Goal: Share content: Share content

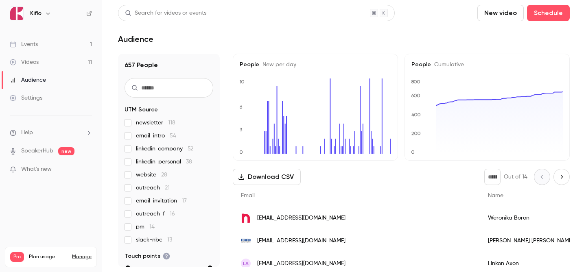
click at [57, 32] on ul "Events 1 Videos 11 Audience Settings" at bounding box center [51, 71] width 102 height 88
click at [53, 43] on link "Events 1" at bounding box center [51, 44] width 102 height 18
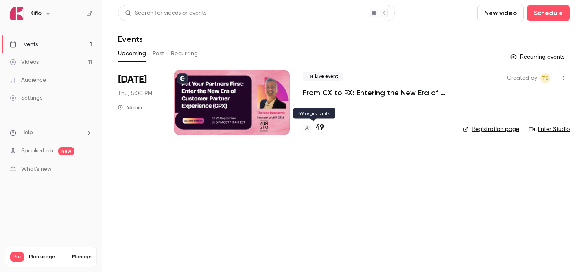
click at [322, 130] on h4 "49" at bounding box center [320, 128] width 8 height 11
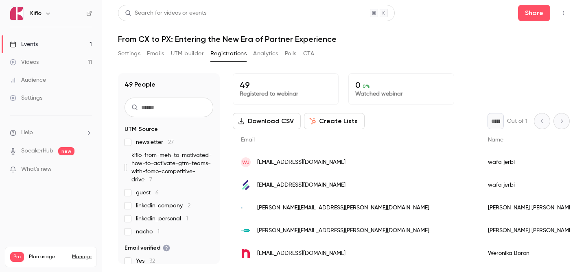
click at [45, 45] on link "Events 1" at bounding box center [51, 44] width 102 height 18
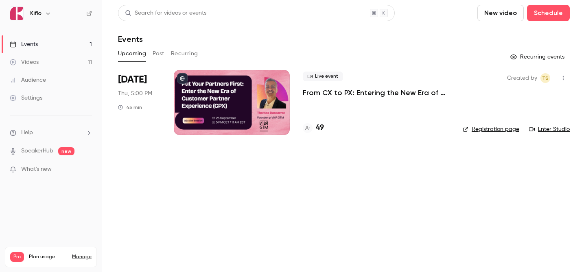
click at [63, 58] on link "Videos 11" at bounding box center [51, 62] width 102 height 18
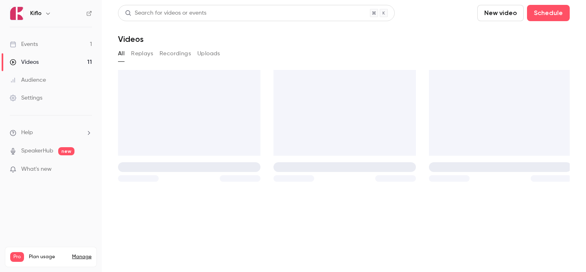
click at [53, 37] on link "Events 1" at bounding box center [51, 44] width 102 height 18
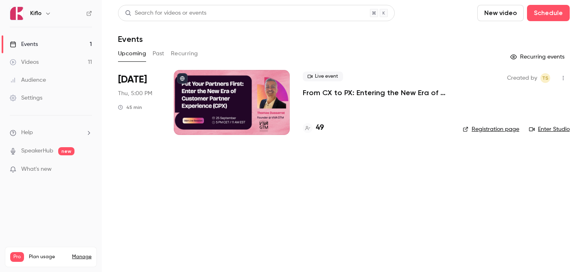
click at [51, 97] on link "Settings" at bounding box center [51, 98] width 102 height 18
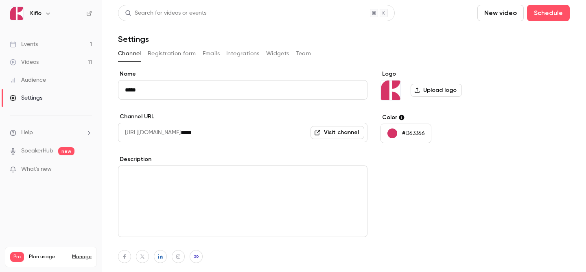
click at [49, 84] on link "Audience" at bounding box center [51, 80] width 102 height 18
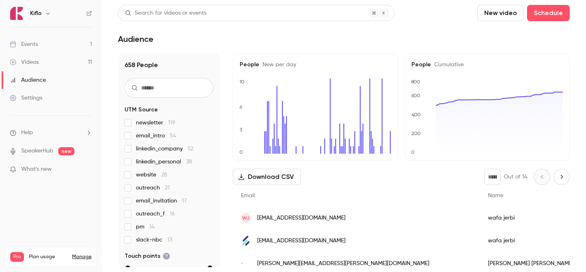
click at [55, 63] on link "Videos 11" at bounding box center [51, 62] width 102 height 18
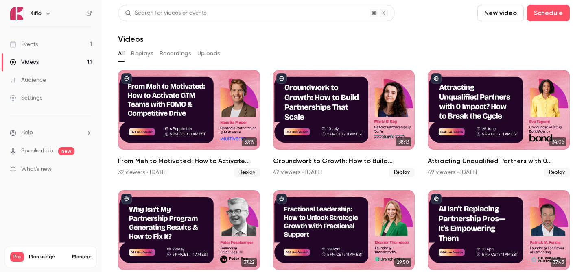
click at [64, 44] on link "Events 1" at bounding box center [51, 44] width 102 height 18
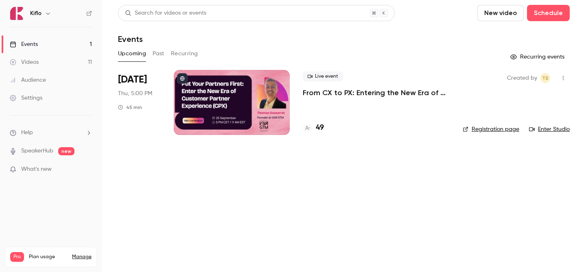
click at [79, 78] on link "Audience" at bounding box center [51, 80] width 102 height 18
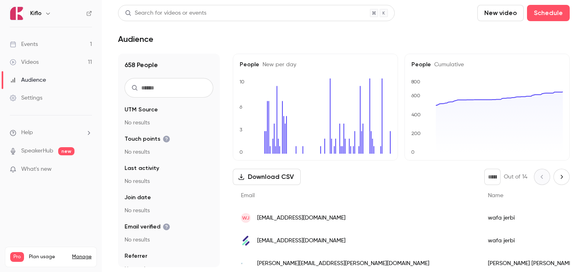
click at [68, 64] on link "Videos 11" at bounding box center [51, 62] width 102 height 18
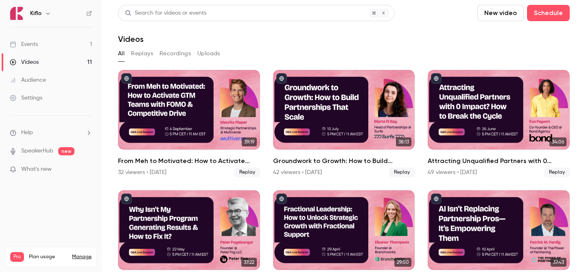
click at [73, 49] on link "Events 1" at bounding box center [51, 44] width 102 height 18
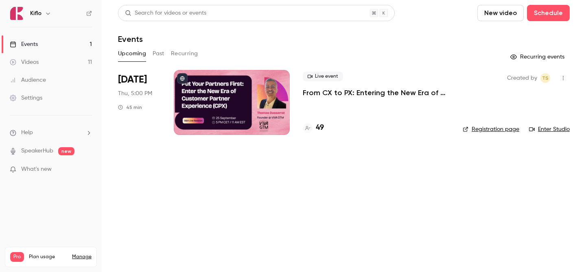
click at [325, 127] on div "49" at bounding box center [376, 128] width 147 height 11
click at [321, 128] on h4 "49" at bounding box center [320, 128] width 8 height 11
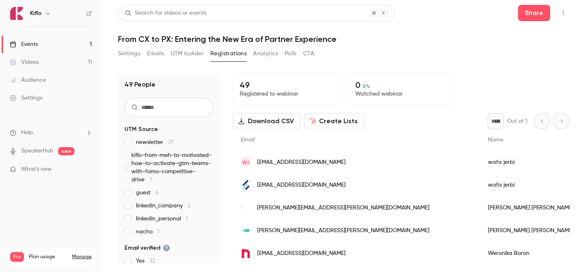
click at [61, 41] on link "Events 1" at bounding box center [51, 44] width 102 height 18
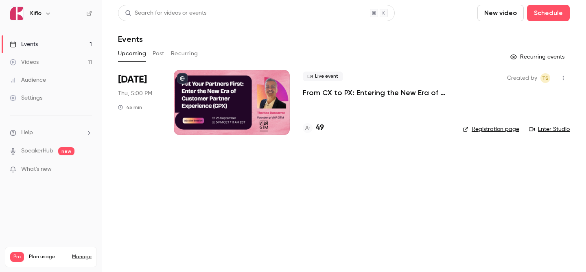
click at [77, 62] on link "Videos 11" at bounding box center [51, 62] width 102 height 18
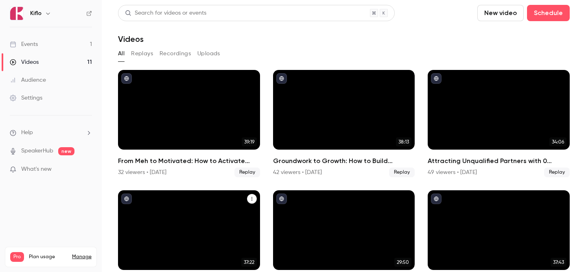
scroll to position [25, 0]
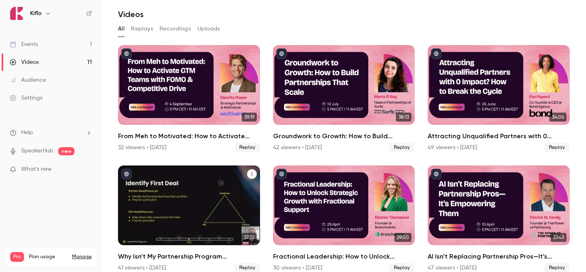
click at [252, 173] on icon "Why Isn’t My Partnership Program Generating Results & How to Fix It?" at bounding box center [252, 175] width 1 height 4
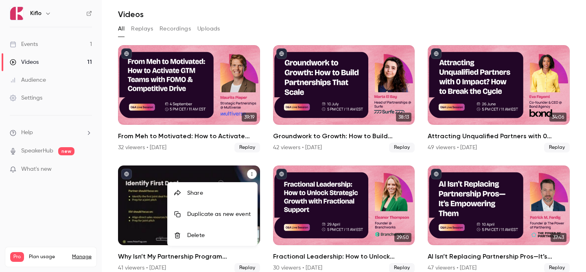
click at [218, 196] on div "Share" at bounding box center [218, 193] width 63 height 8
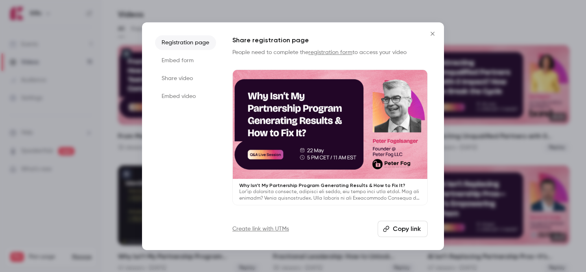
click at [400, 230] on button "Copy link" at bounding box center [403, 229] width 50 height 16
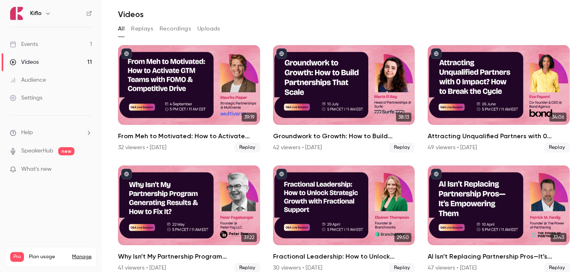
click at [76, 41] on link "Events 1" at bounding box center [51, 44] width 102 height 18
